Goal: Navigation & Orientation: Go to known website

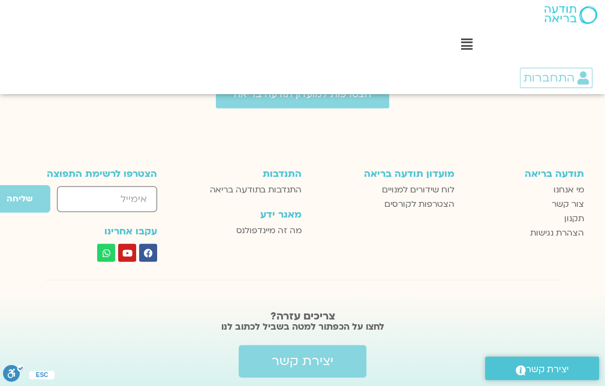
scroll to position [2314, 0]
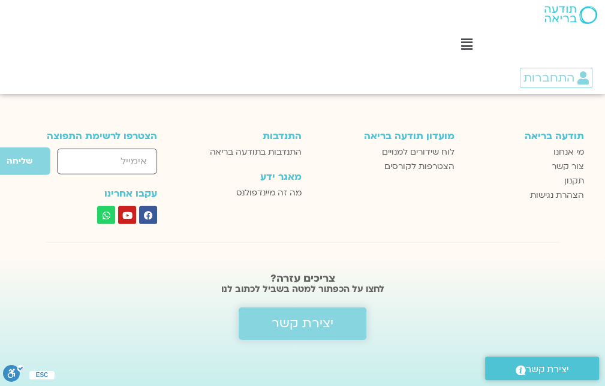
click at [324, 319] on span "יצירת קשר" at bounding box center [302, 323] width 62 height 14
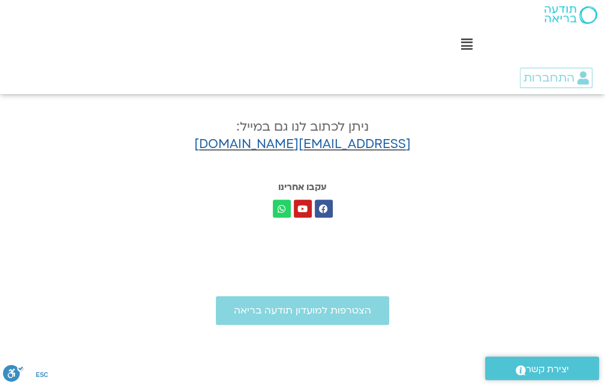
scroll to position [419, 0]
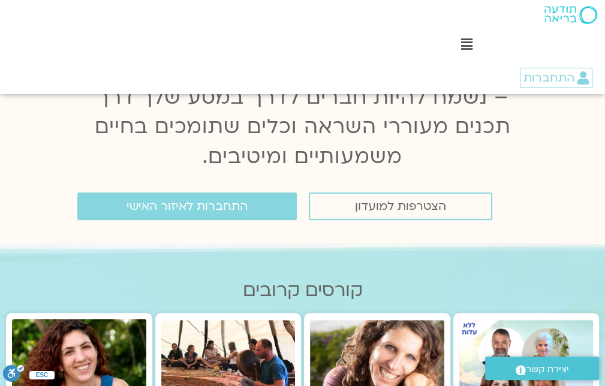
scroll to position [240, 0]
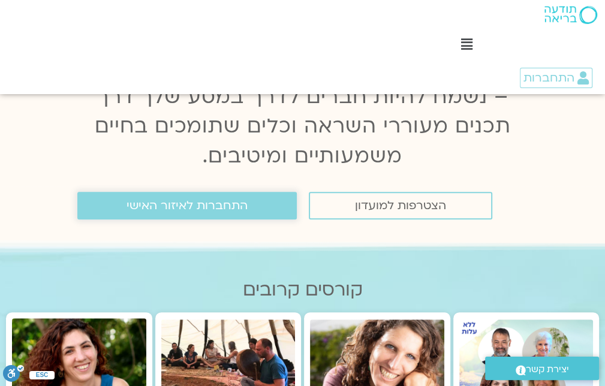
click at [250, 205] on link "התחברות לאיזור האישי" at bounding box center [186, 206] width 219 height 28
